Goal: Task Accomplishment & Management: Complete application form

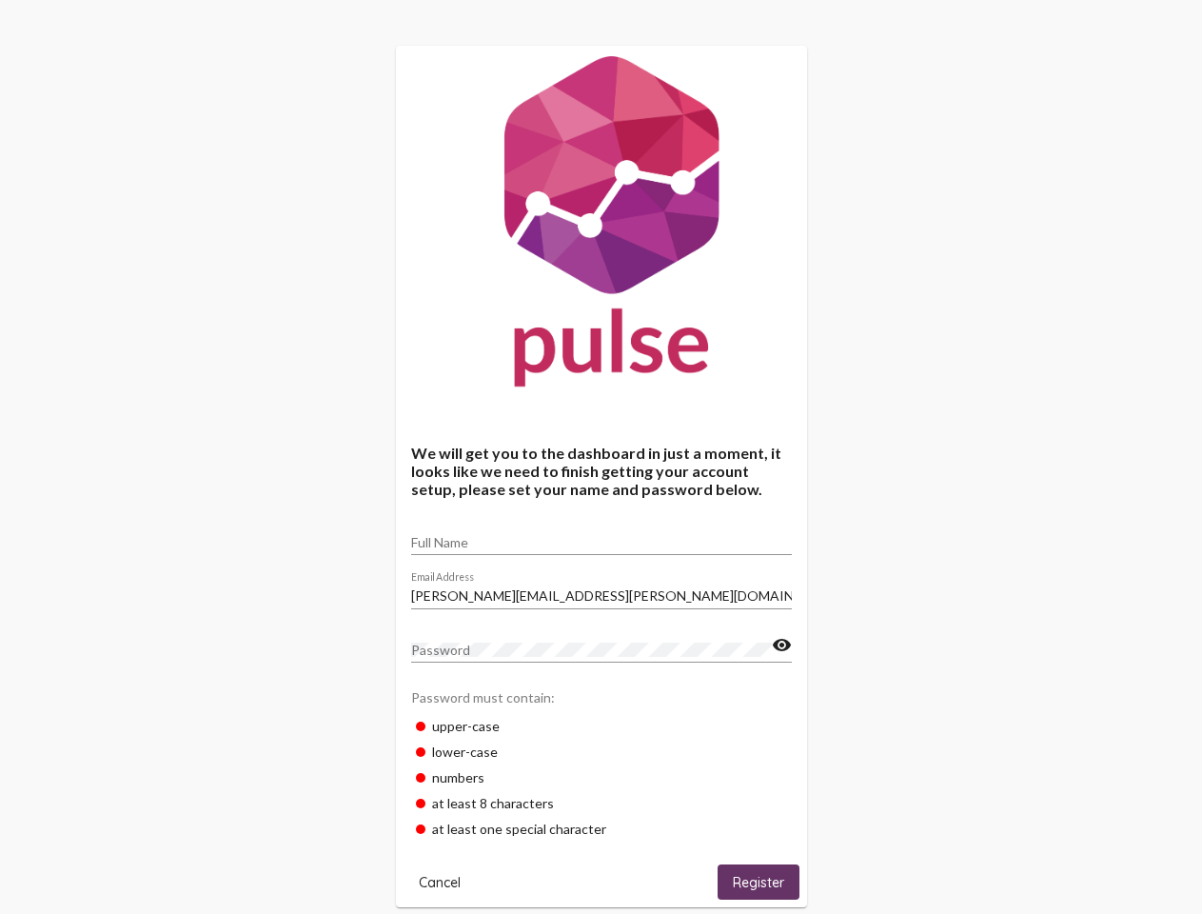
click at [602, 536] on input "Full Name" at bounding box center [601, 542] width 381 height 15
click at [602, 590] on input "[PERSON_NAME][EMAIL_ADDRESS][PERSON_NAME][DOMAIN_NAME]" at bounding box center [601, 595] width 381 height 15
click at [781, 645] on mat-icon "visibility" at bounding box center [782, 645] width 20 height 23
click at [440, 881] on span "Cancel" at bounding box center [440, 882] width 42 height 17
